Goal: Task Accomplishment & Management: Manage account settings

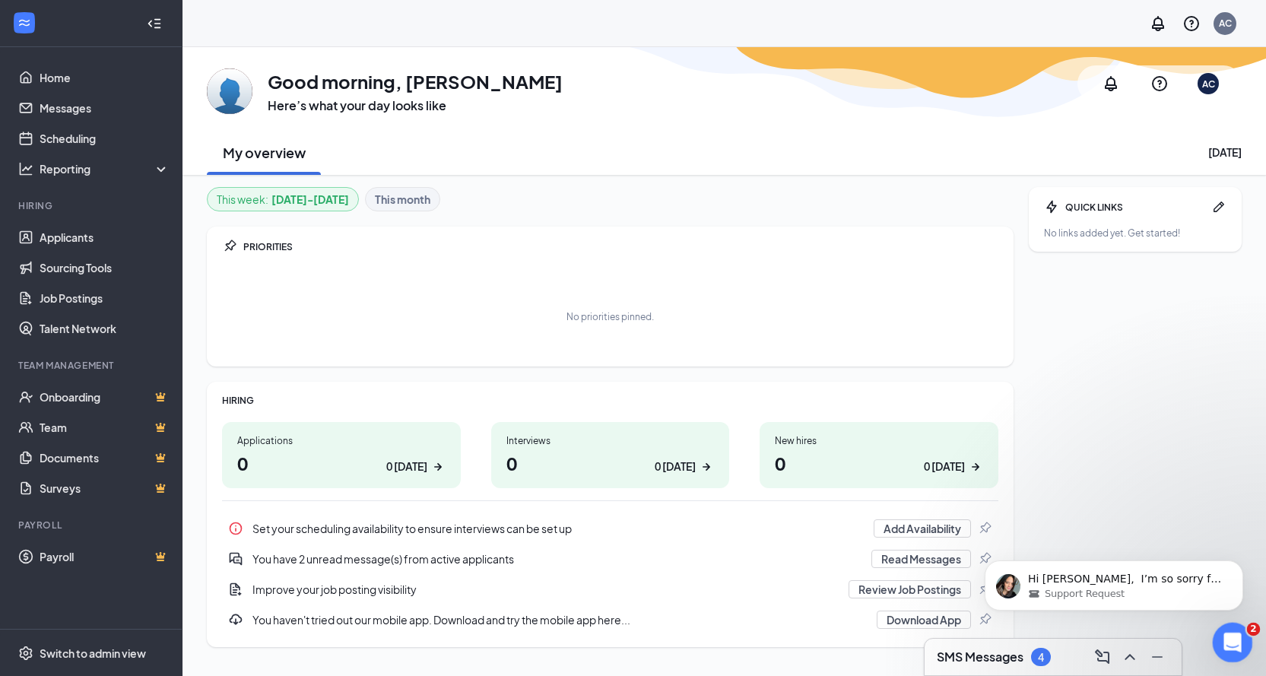
click at [1228, 630] on icon "Open Intercom Messenger" at bounding box center [1230, 640] width 25 height 25
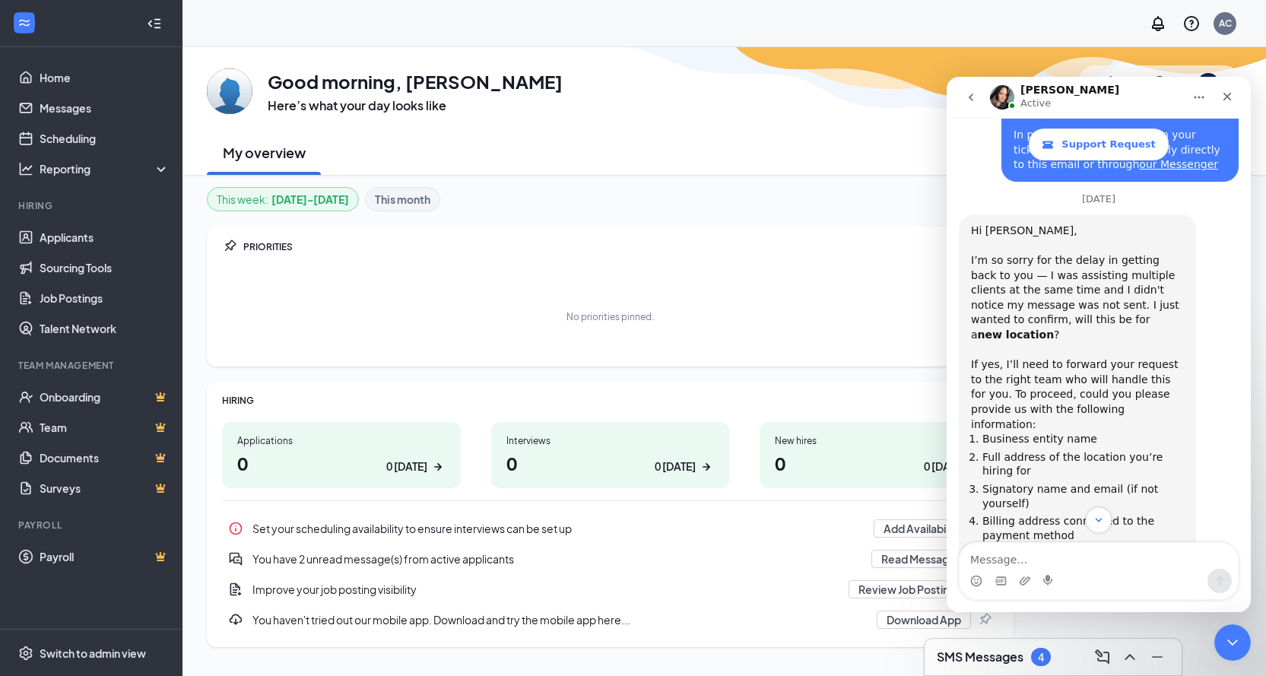
scroll to position [1076, 0]
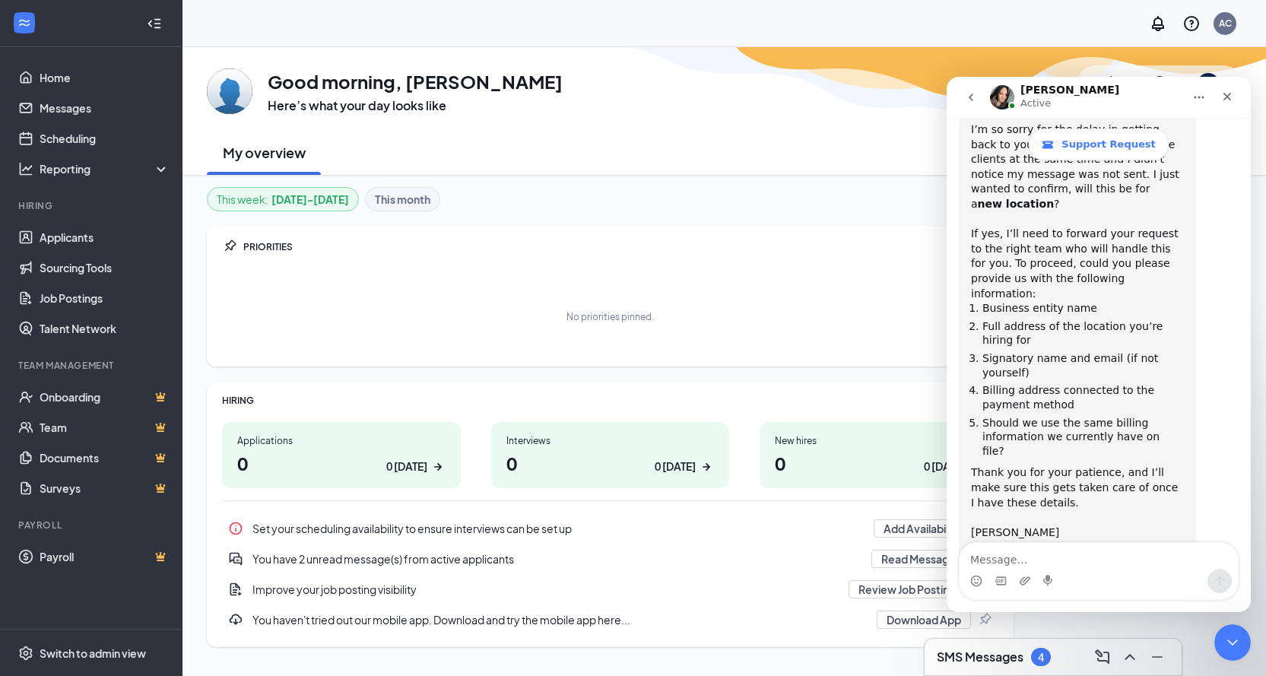
click at [1121, 563] on textarea "Message…" at bounding box center [1098, 556] width 278 height 26
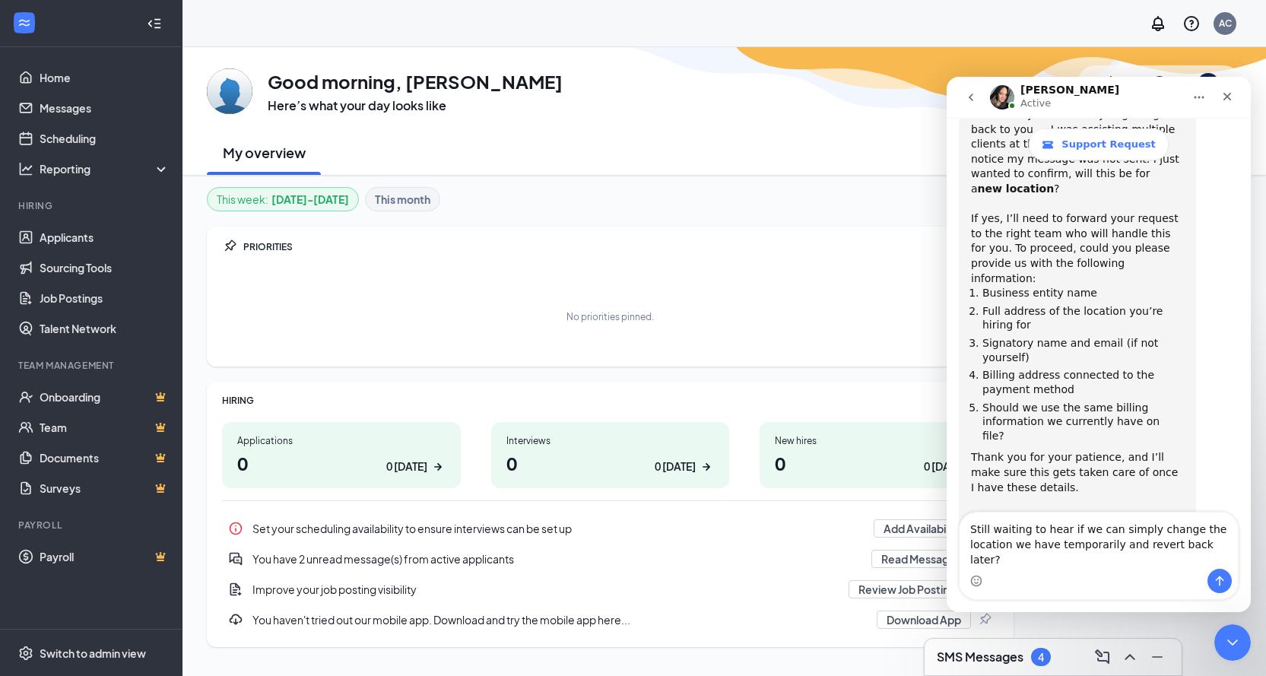
type textarea "Still waiting to hear if we can simply change the location we have temporarily …"
click at [1218, 585] on icon "Send a message…" at bounding box center [1219, 581] width 12 height 12
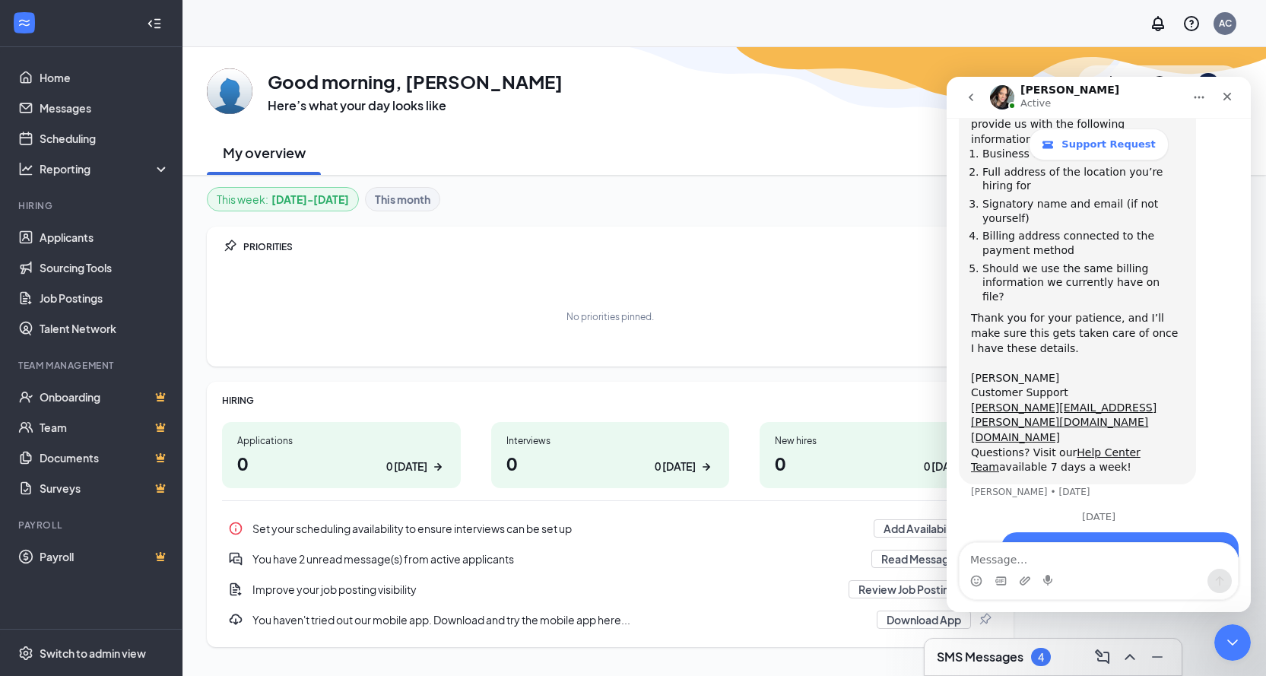
scroll to position [1172, 0]
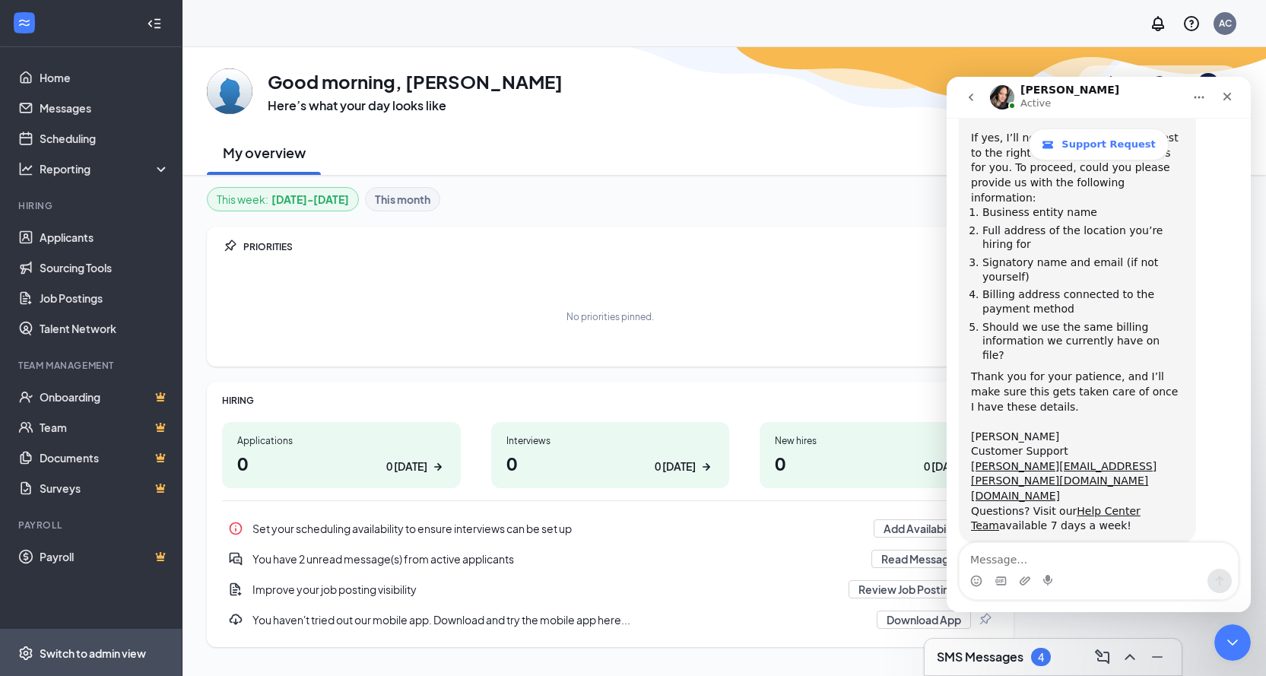
click at [119, 645] on div "Switch to admin view" at bounding box center [93, 652] width 106 height 15
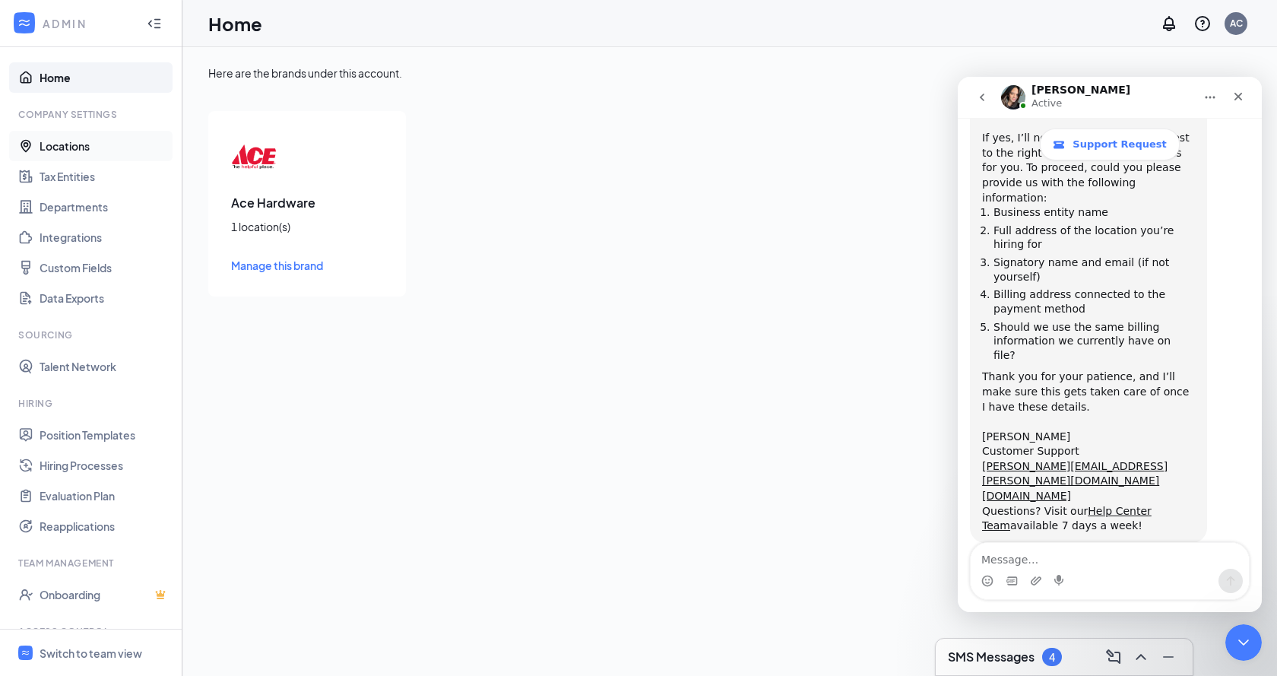
click at [55, 147] on link "Locations" at bounding box center [105, 146] width 130 height 30
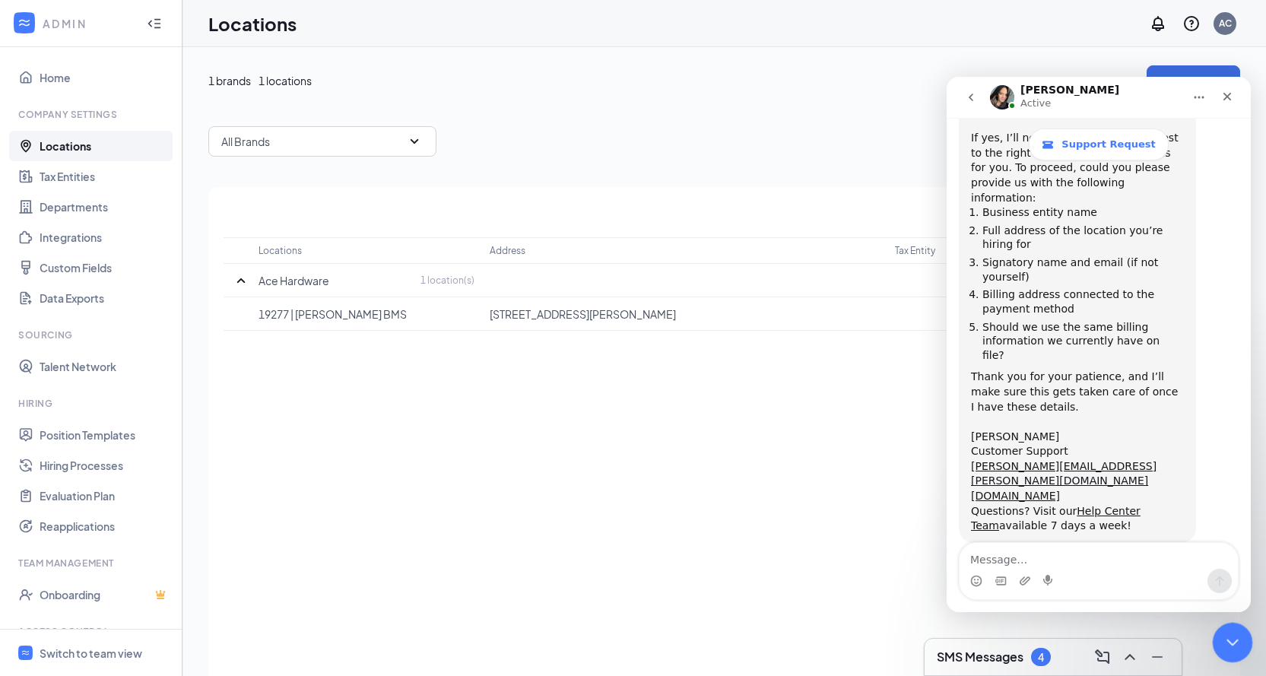
drag, startPoint x: 1233, startPoint y: 632, endPoint x: 2415, endPoint y: 1221, distance: 1320.9
click at [1233, 632] on icon "Close Intercom Messenger" at bounding box center [1230, 640] width 18 height 18
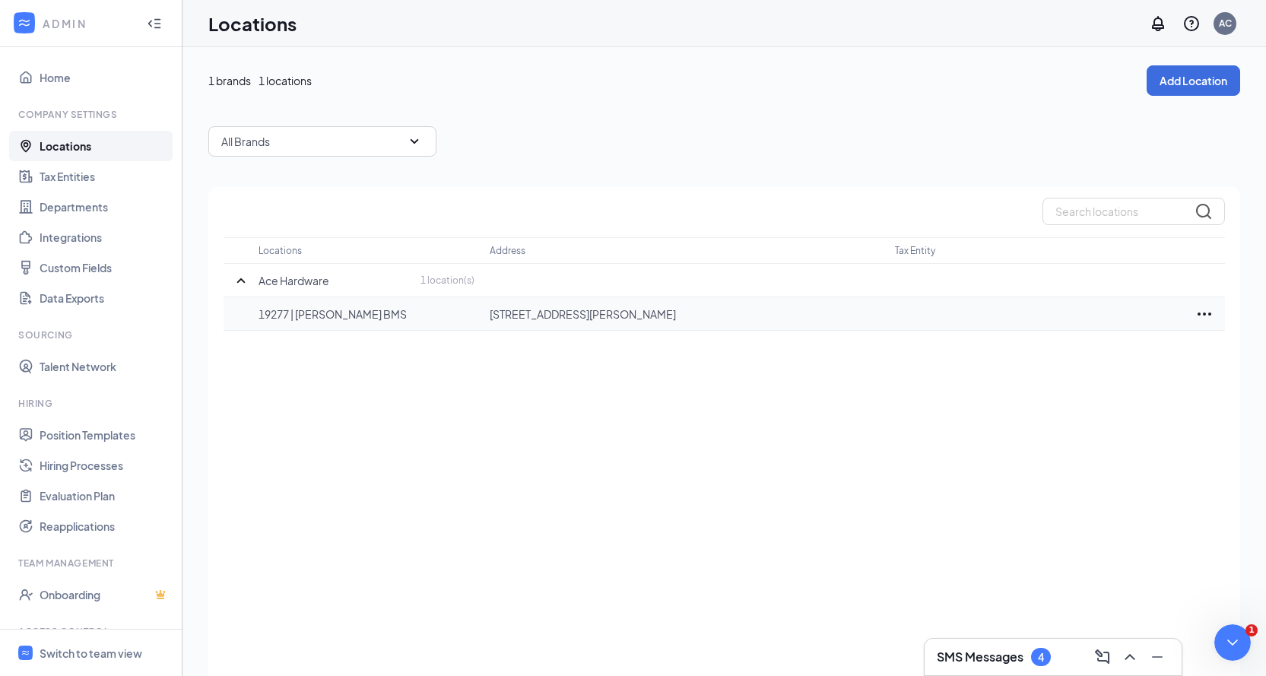
click at [1200, 317] on icon "Ellipses" at bounding box center [1204, 314] width 18 height 18
click at [1200, 314] on icon "Ellipses" at bounding box center [1204, 313] width 14 height 3
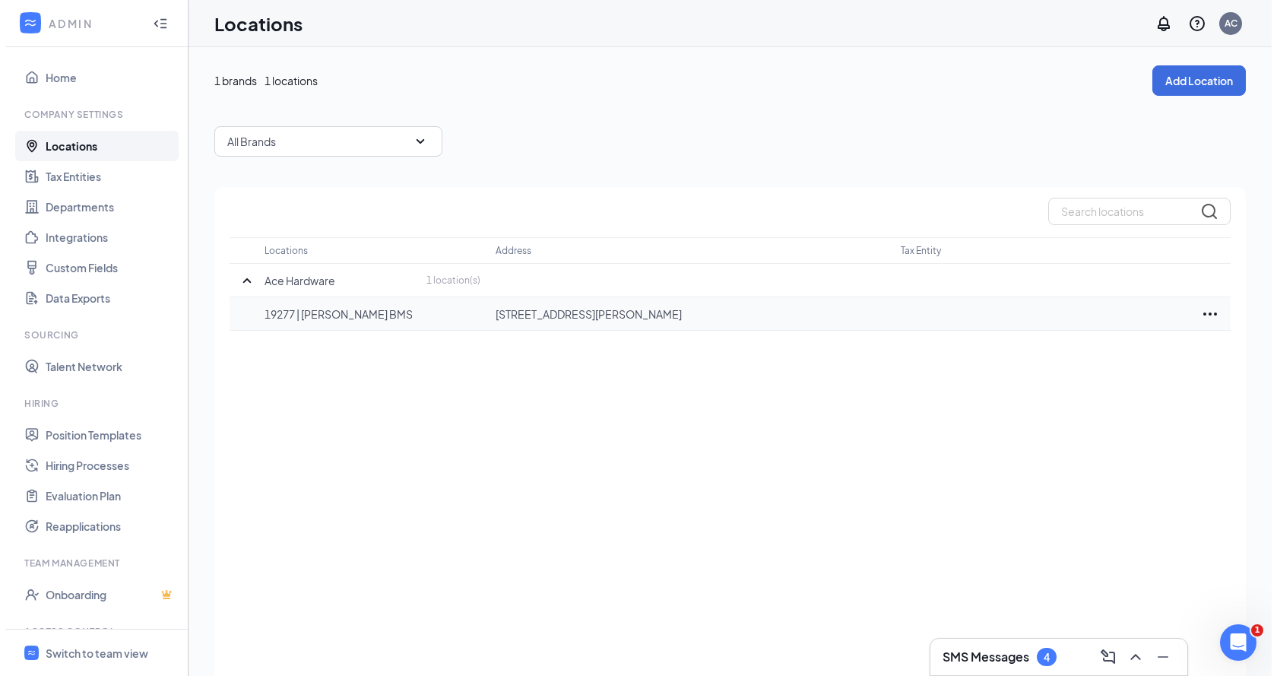
scroll to position [1172, 0]
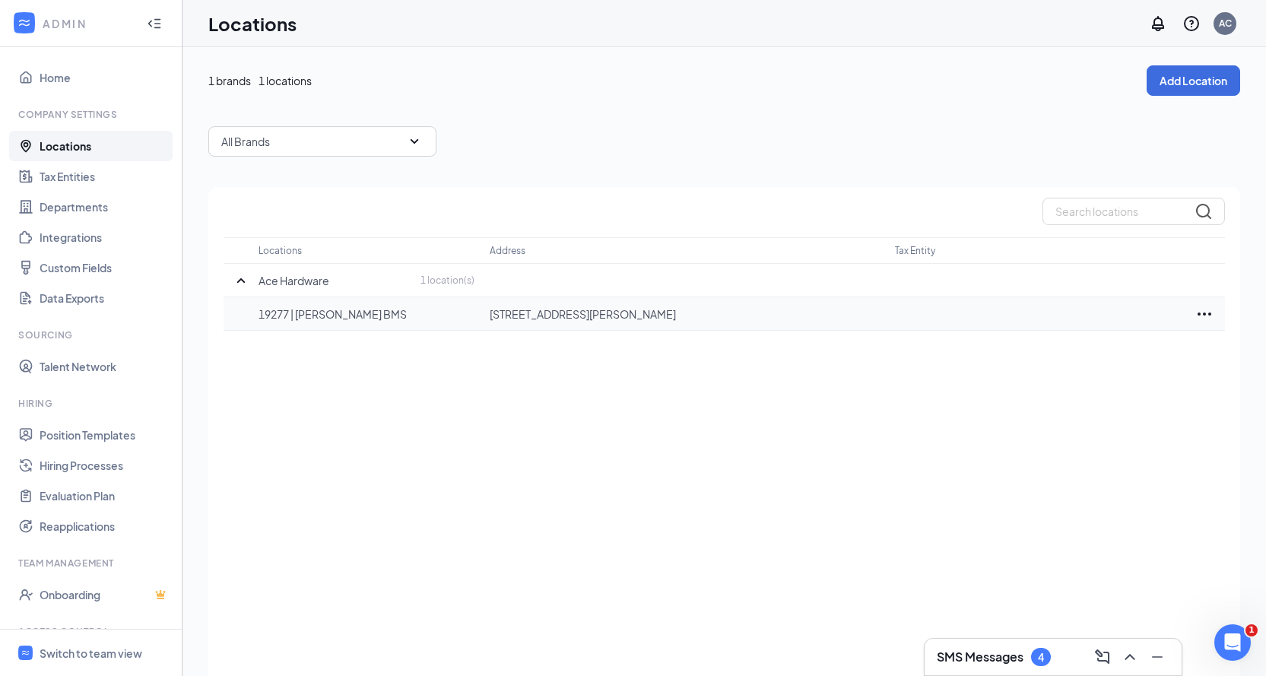
click at [1200, 314] on icon "Ellipses" at bounding box center [1204, 313] width 14 height 3
click at [1091, 364] on p "Edit" at bounding box center [1137, 359] width 128 height 15
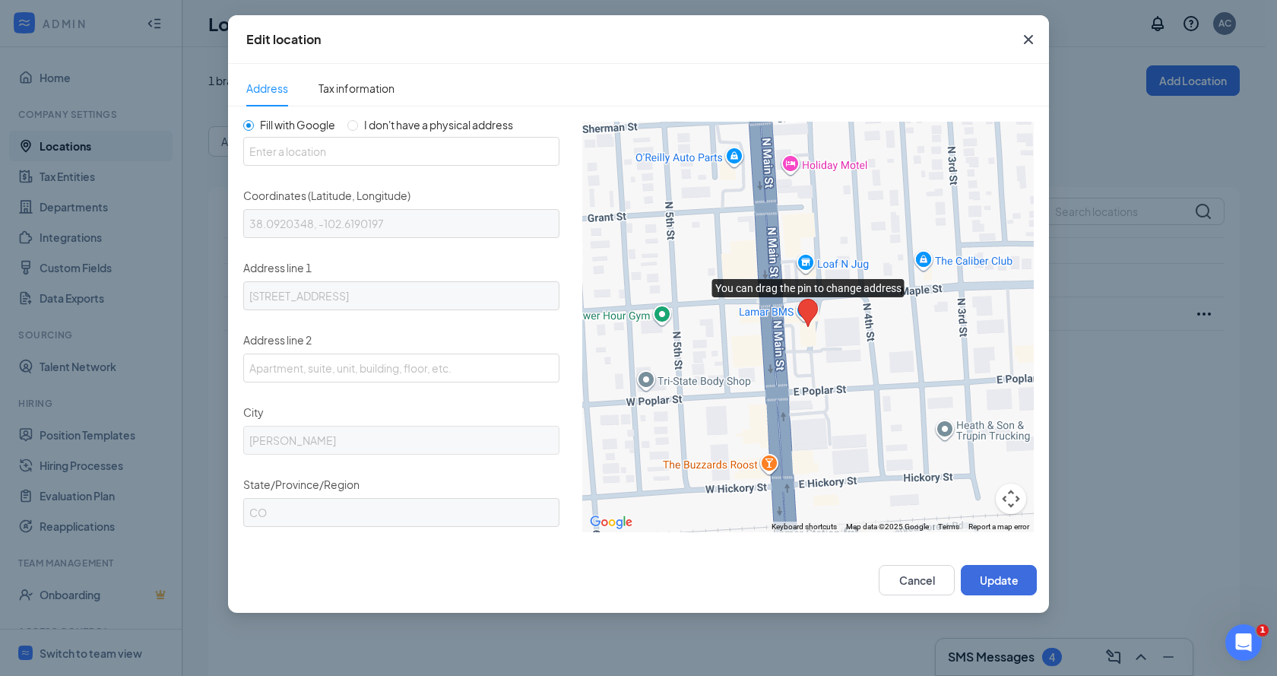
scroll to position [0, 0]
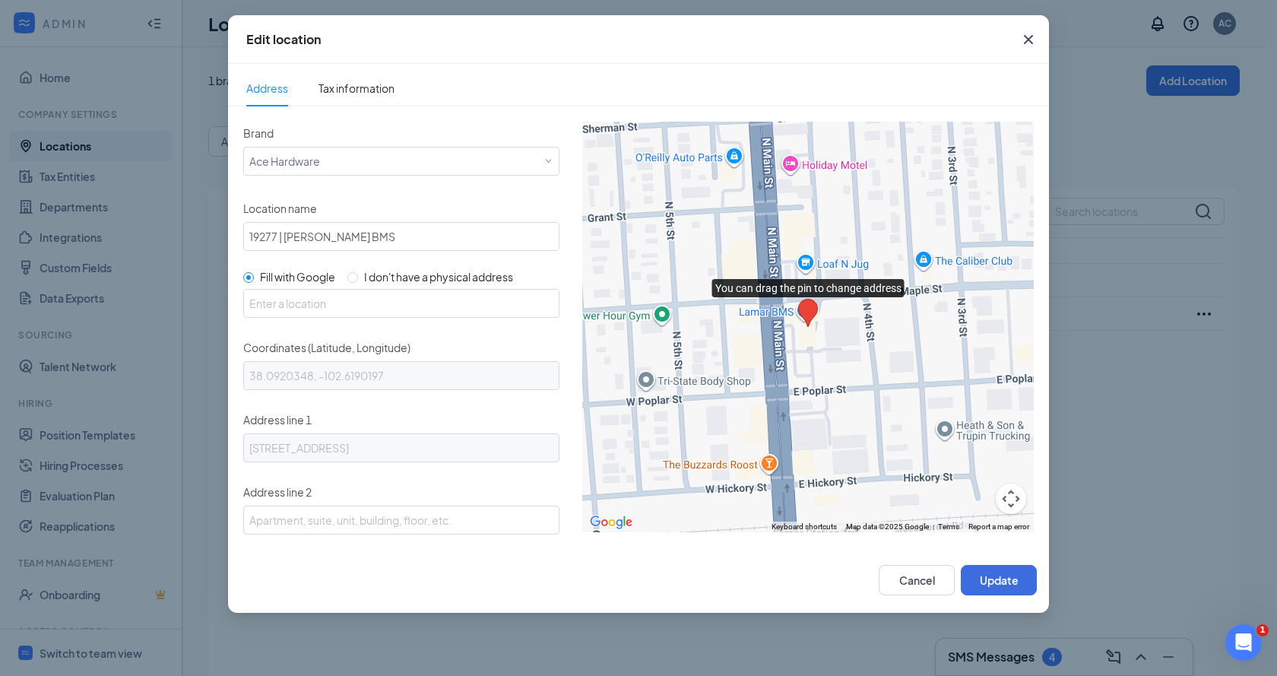
click at [355, 276] on input "I don't have a physical address" at bounding box center [352, 277] width 11 height 11
radio input "true"
radio input "false"
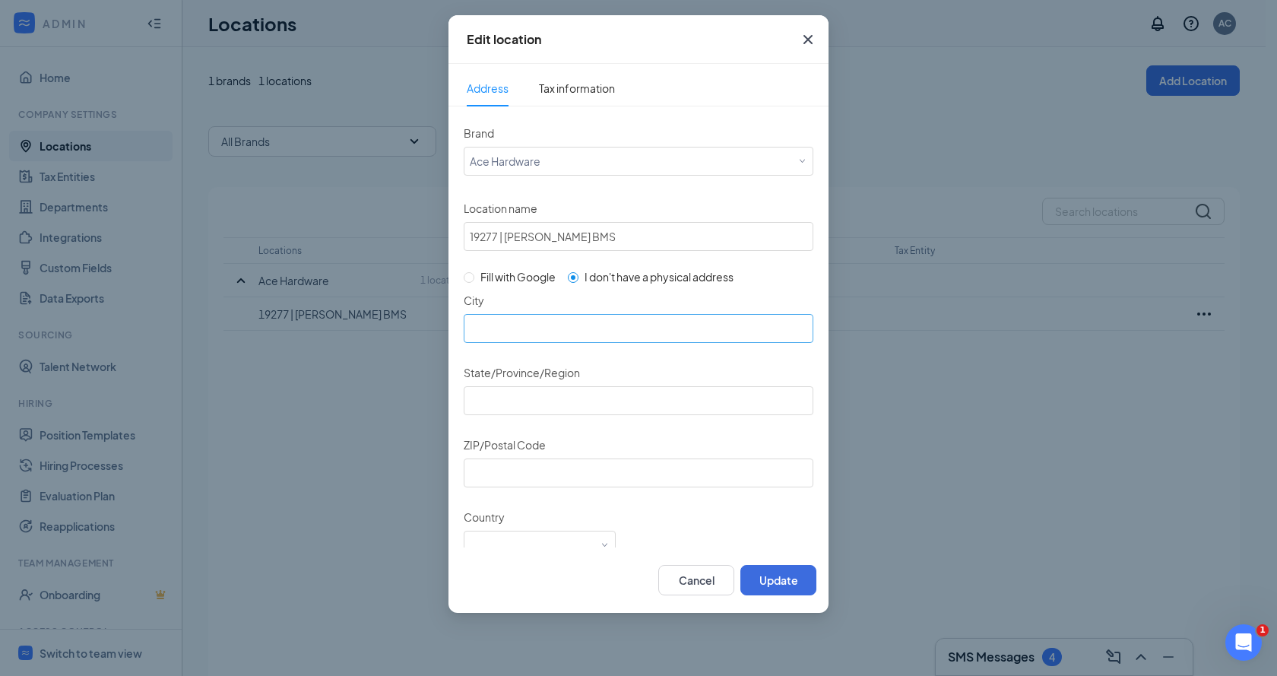
scroll to position [1230, 0]
click at [515, 321] on input "City" at bounding box center [639, 328] width 350 height 29
type input "Pueblo"
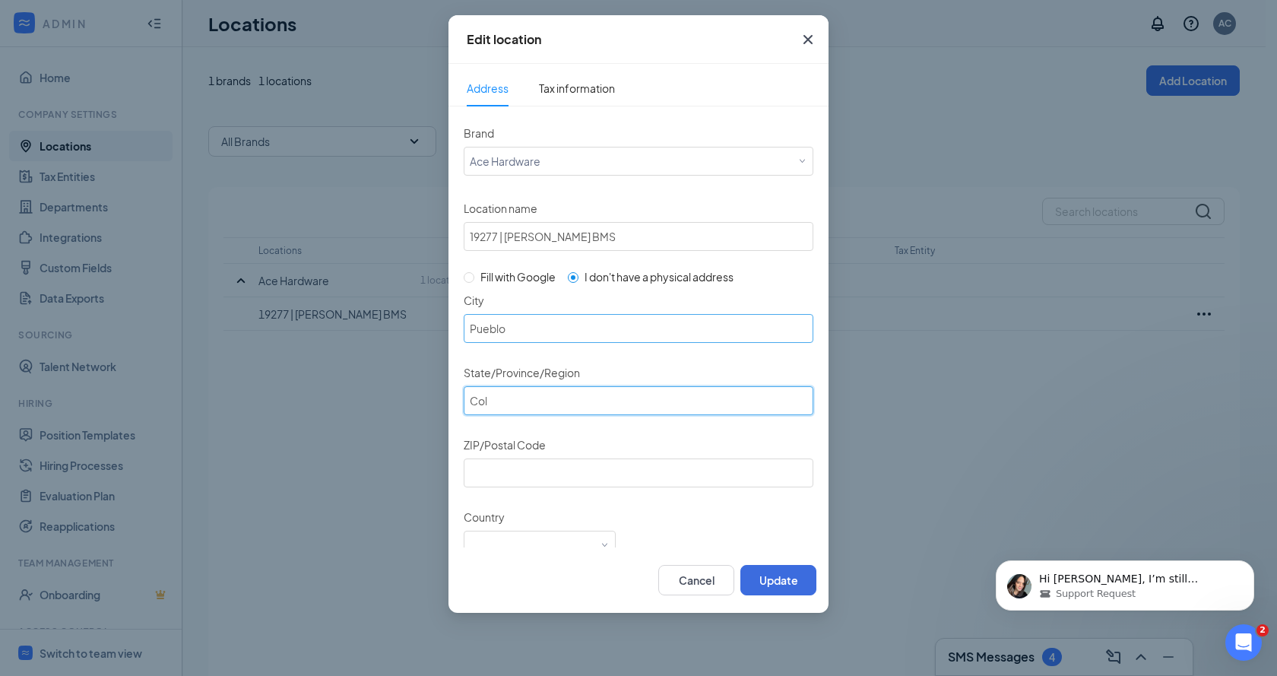
scroll to position [1247, 0]
type input "Colorado"
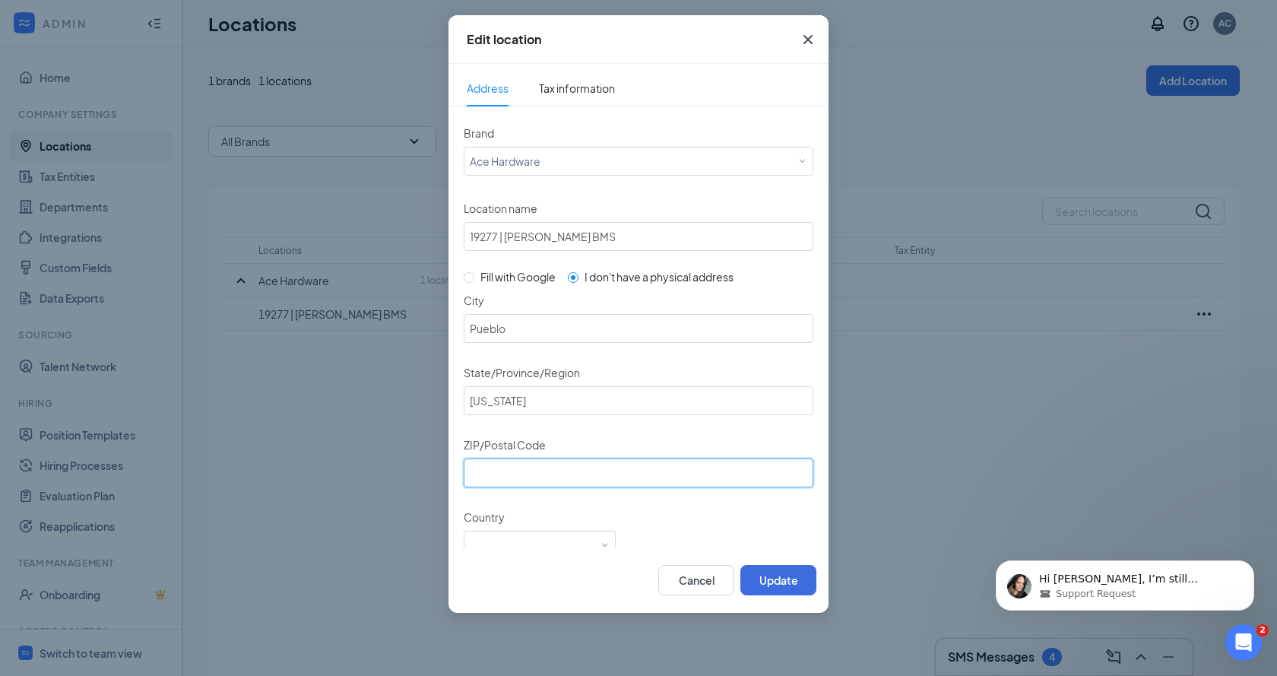
click at [566, 483] on input "ZIP/Postal Code" at bounding box center [639, 472] width 350 height 29
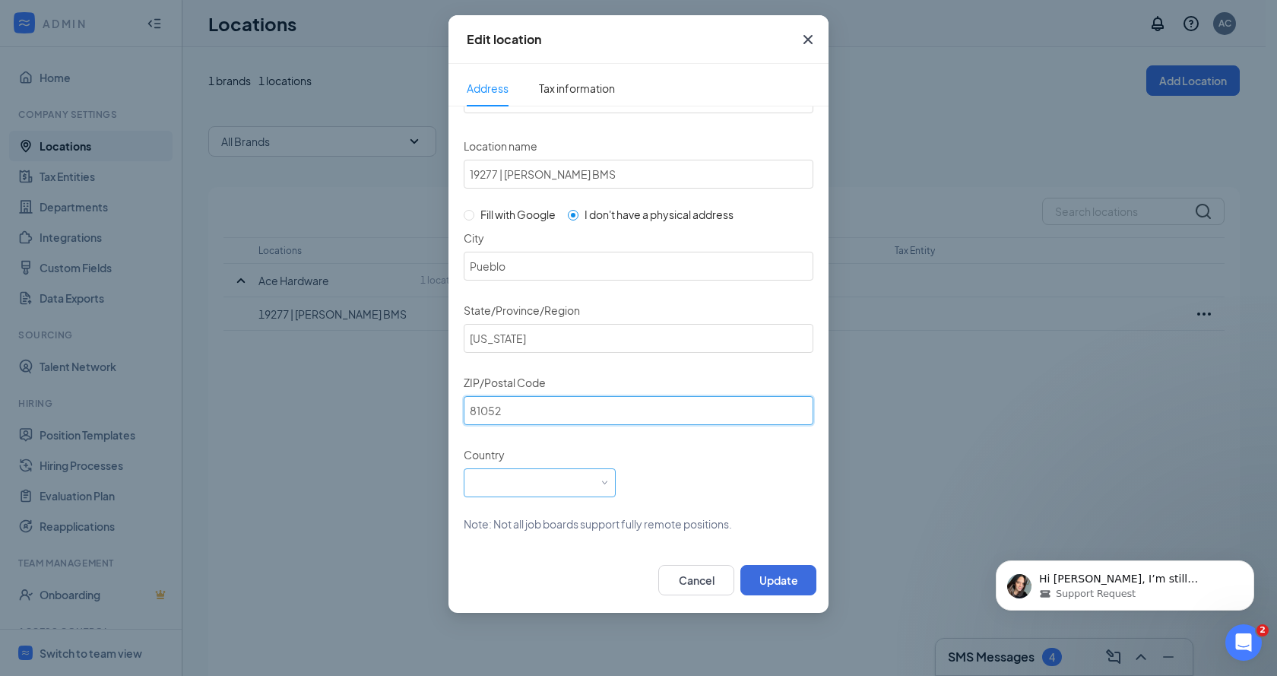
type input "81052"
click at [598, 484] on div "Select a country" at bounding box center [540, 480] width 140 height 23
click at [606, 485] on span at bounding box center [604, 482] width 7 height 7
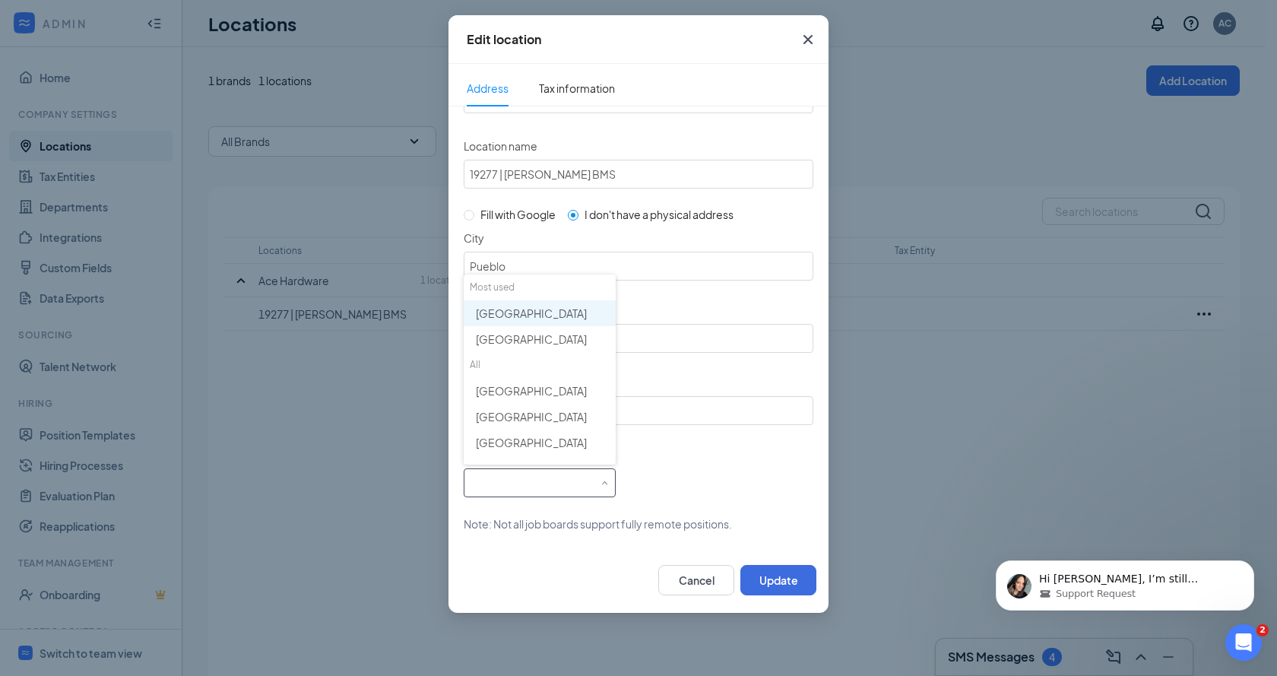
click at [669, 464] on div "Country Select a country" at bounding box center [639, 470] width 350 height 54
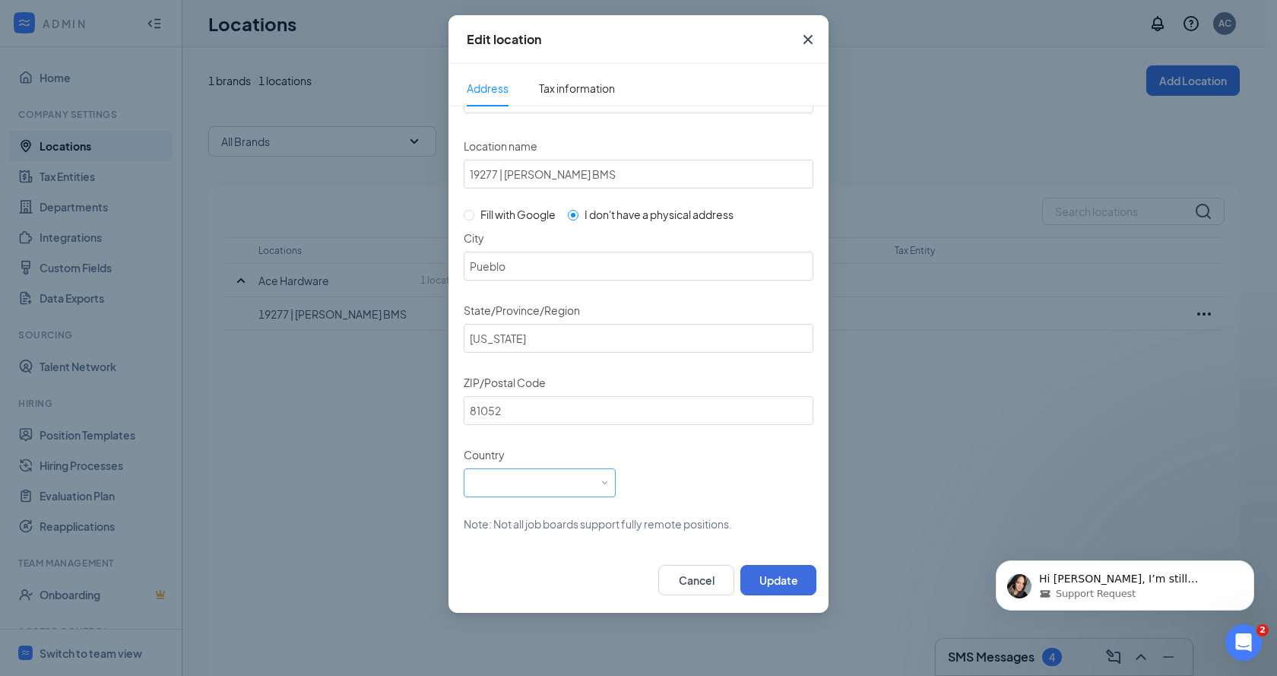
click at [597, 486] on div "Select a country" at bounding box center [540, 480] width 140 height 23
click at [640, 468] on div "Select a country" at bounding box center [639, 482] width 350 height 29
click at [611, 487] on div "Select a country" at bounding box center [540, 482] width 152 height 29
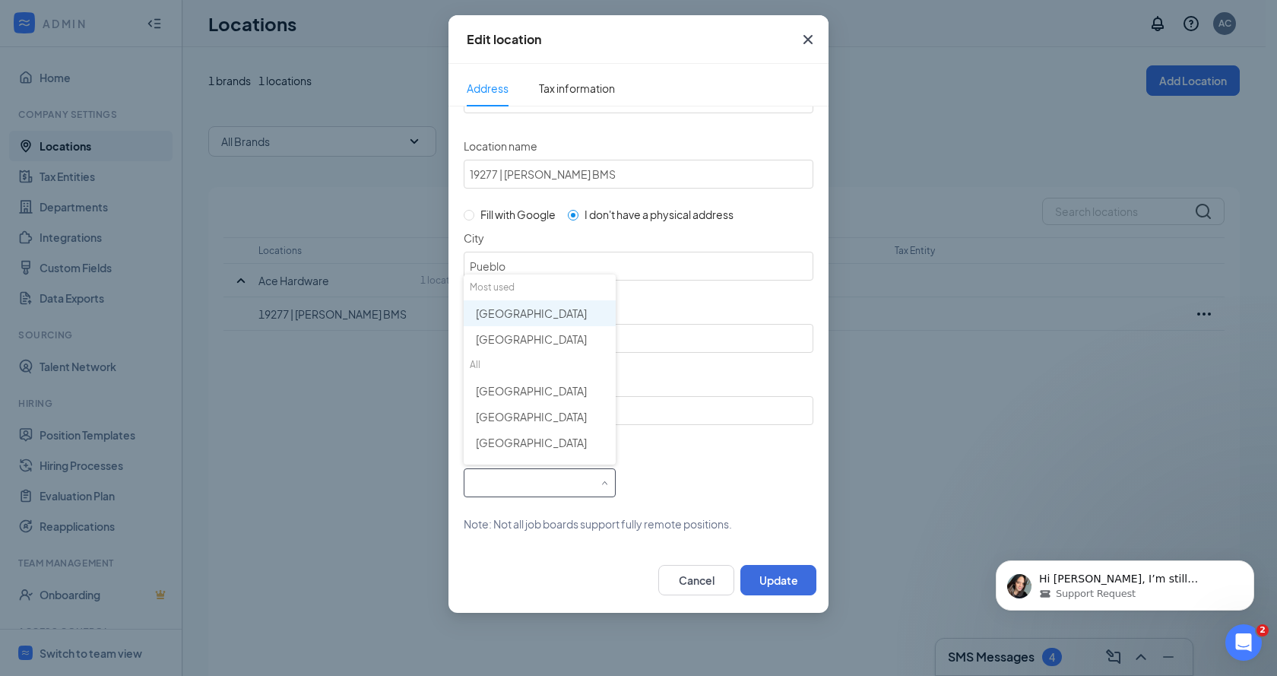
click at [539, 317] on span "United States" at bounding box center [531, 313] width 111 height 15
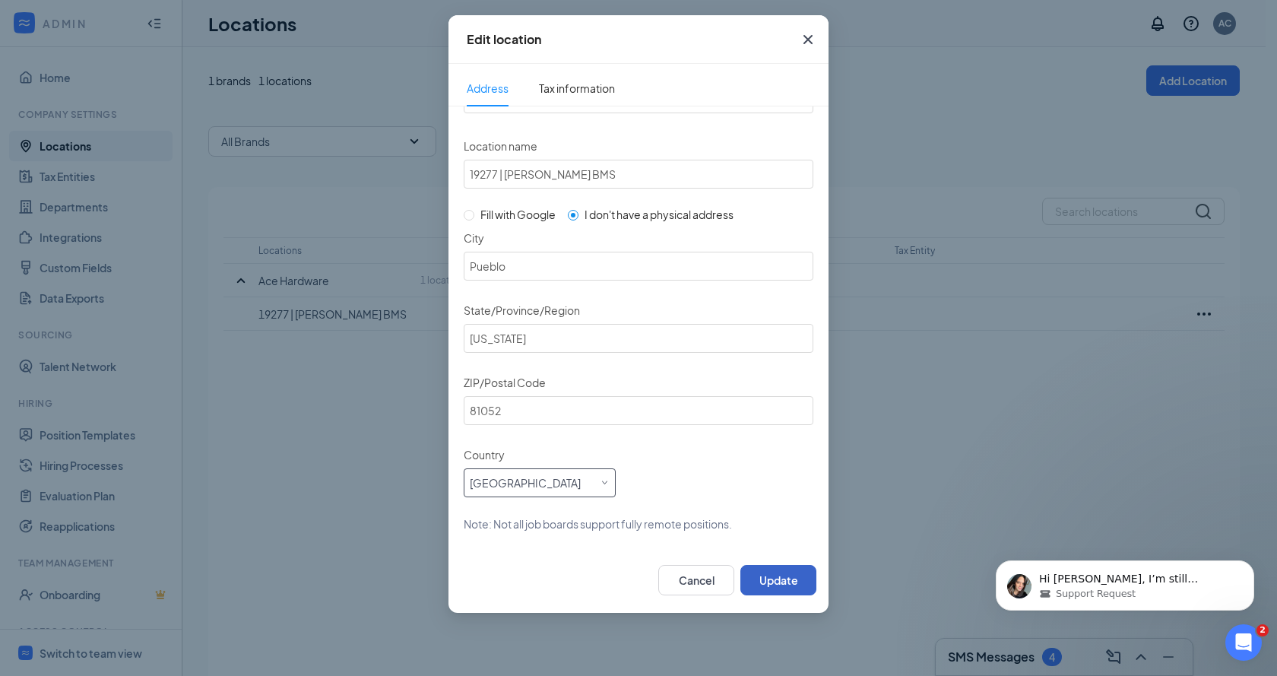
click at [781, 583] on button "Update" at bounding box center [778, 580] width 76 height 30
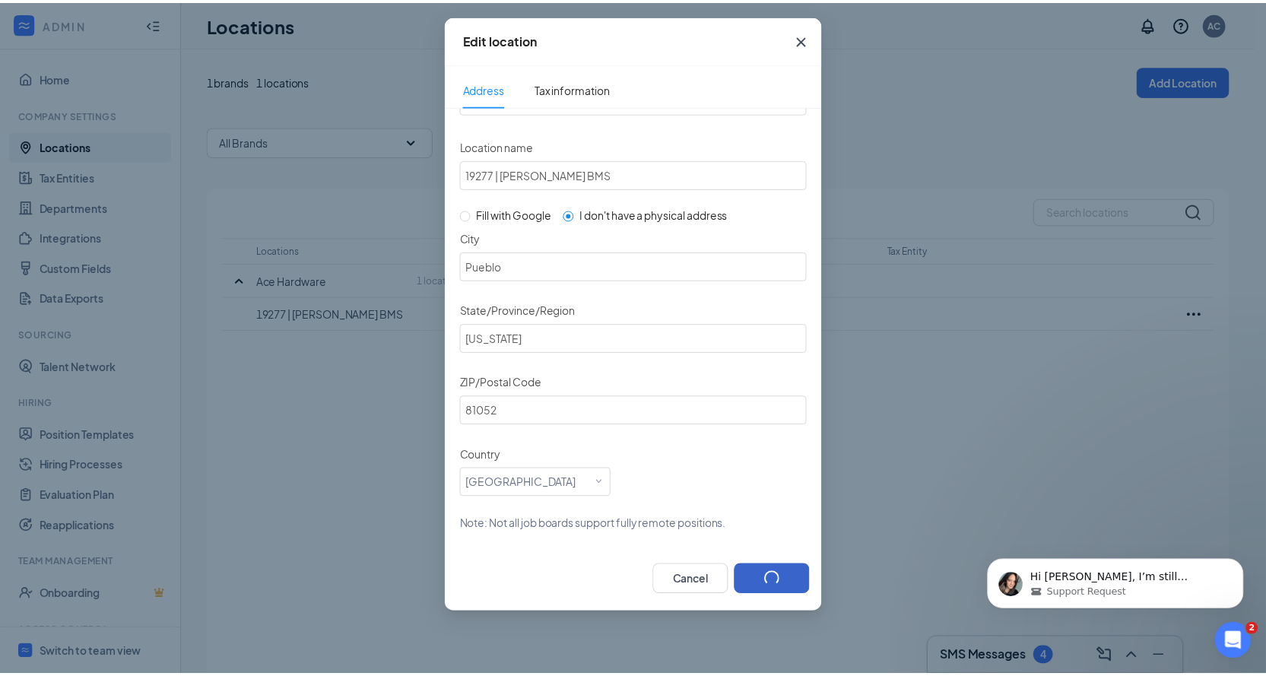
scroll to position [0, 0]
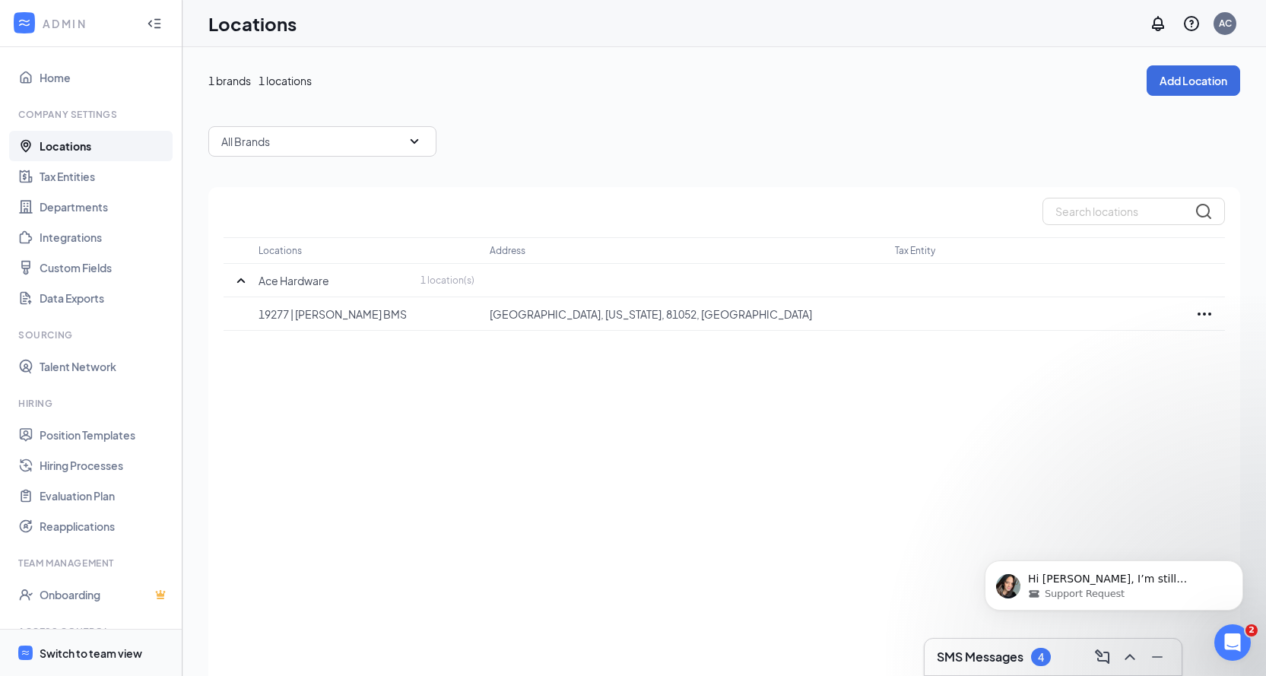
click at [118, 649] on div "Switch to team view" at bounding box center [91, 652] width 103 height 15
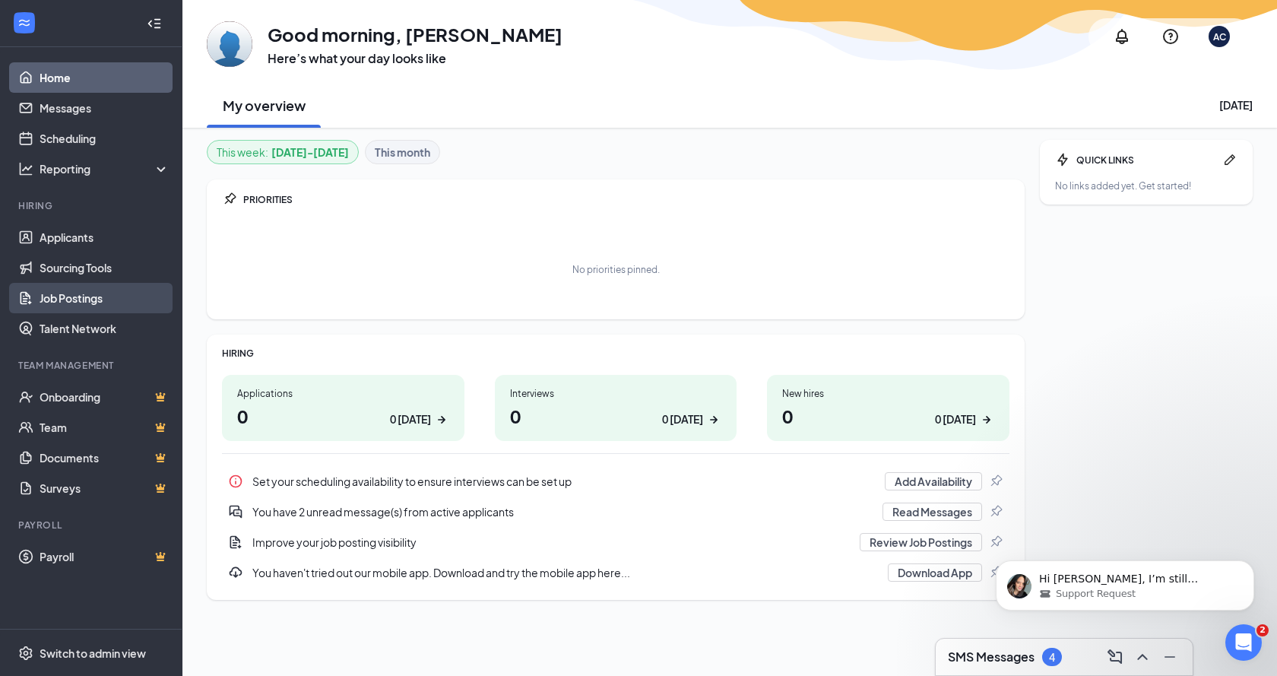
click at [78, 295] on link "Job Postings" at bounding box center [105, 298] width 130 height 30
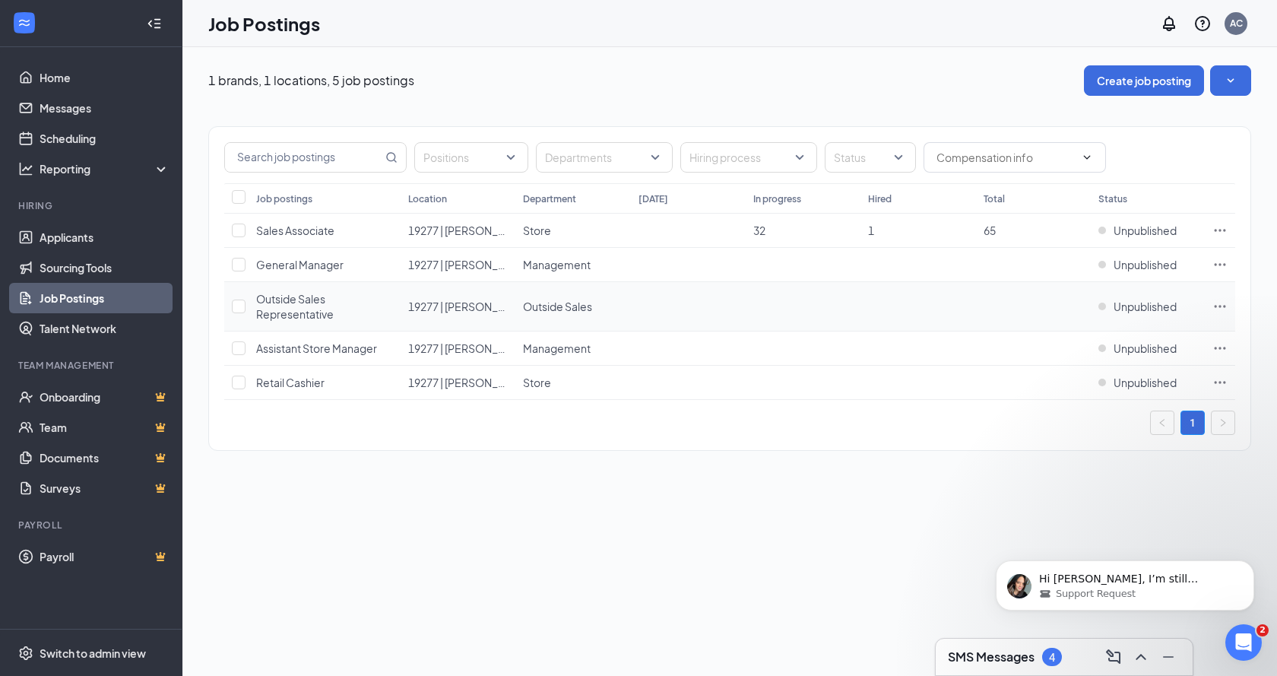
click at [1224, 303] on icon "Ellipses" at bounding box center [1220, 306] width 15 height 15
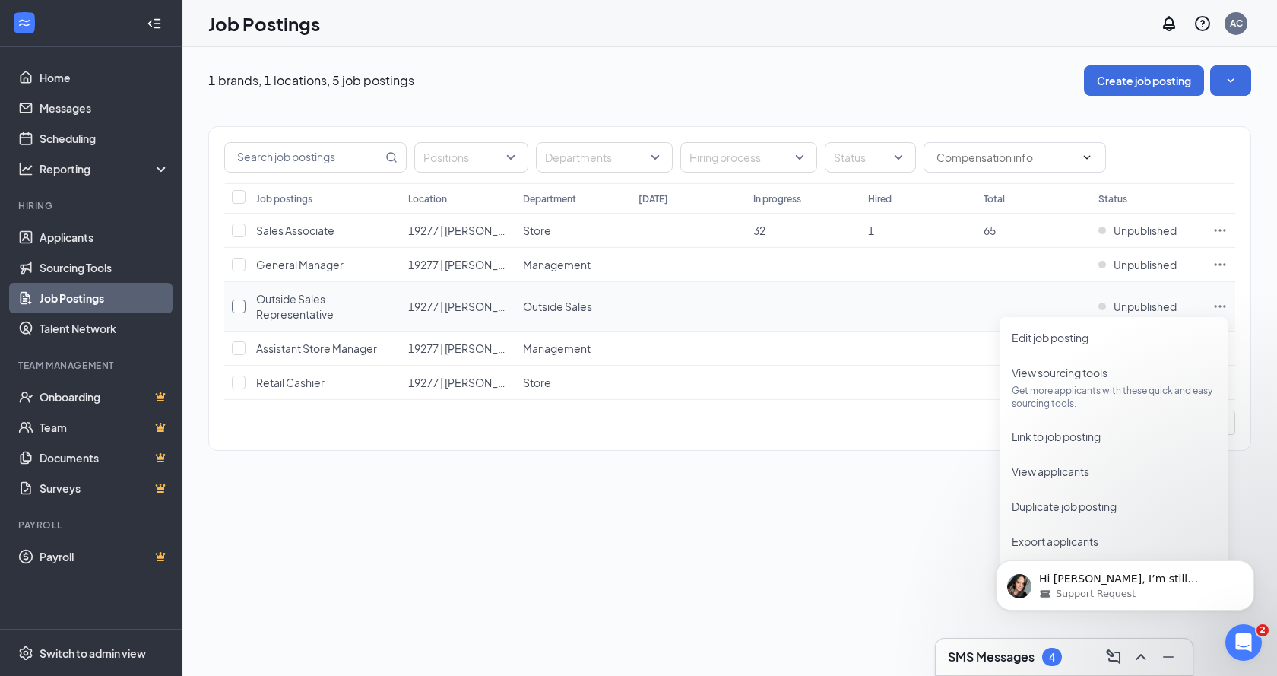
click at [234, 300] on input "checkbox" at bounding box center [239, 307] width 14 height 14
checkbox input "true"
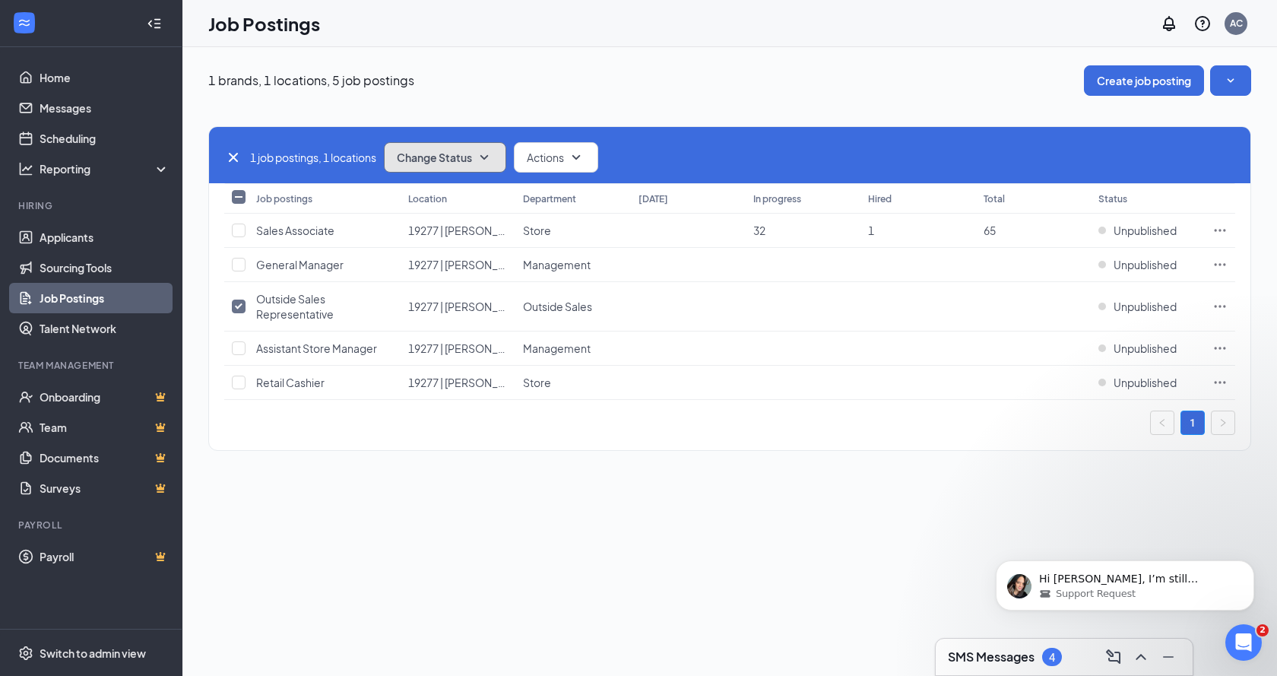
click at [490, 148] on icon "SmallChevronDown" at bounding box center [484, 157] width 18 height 18
click at [423, 198] on span "Publish" at bounding box center [418, 198] width 36 height 17
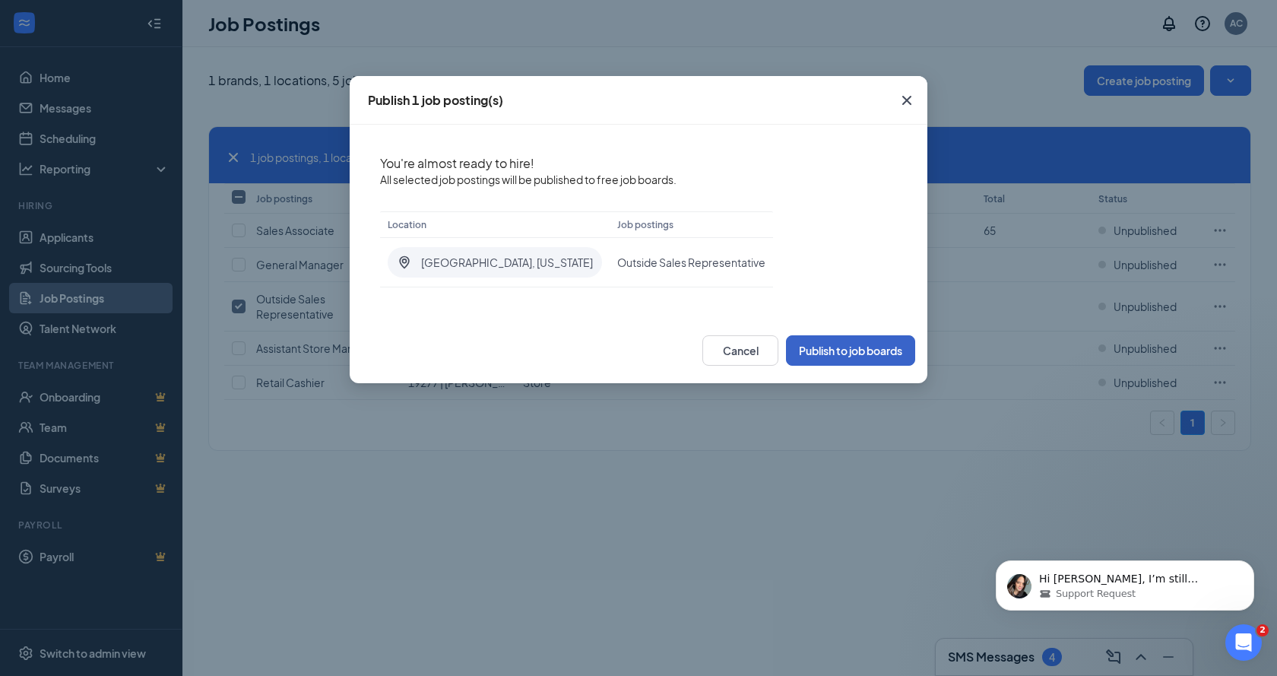
click at [838, 350] on button "Publish to job boards" at bounding box center [850, 350] width 129 height 30
